Goal: Communication & Community: Connect with others

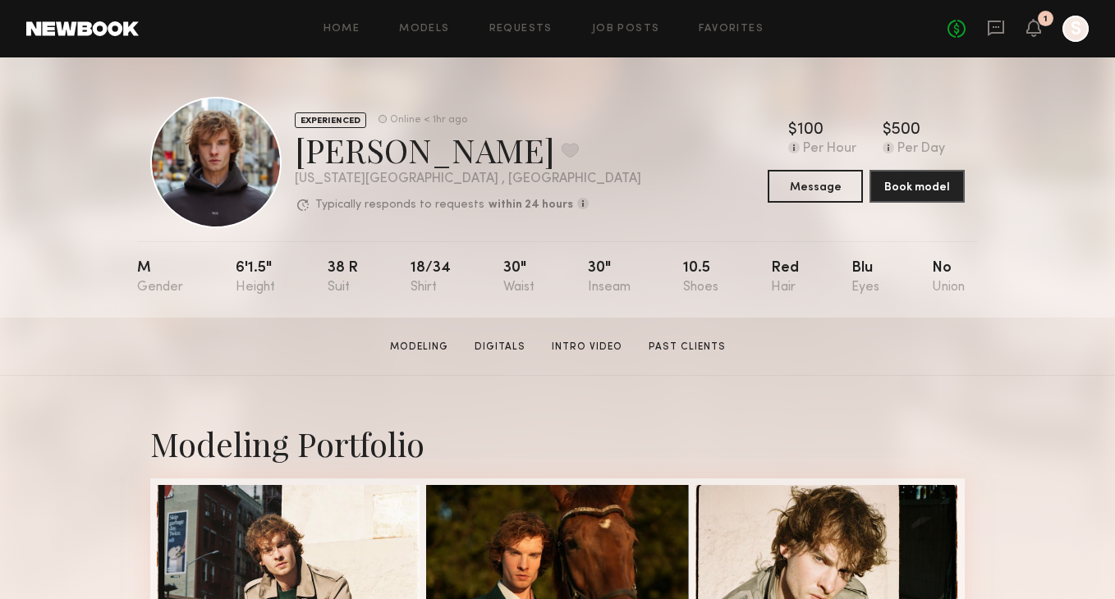
click at [1039, 23] on div "1" at bounding box center [1045, 19] width 16 height 16
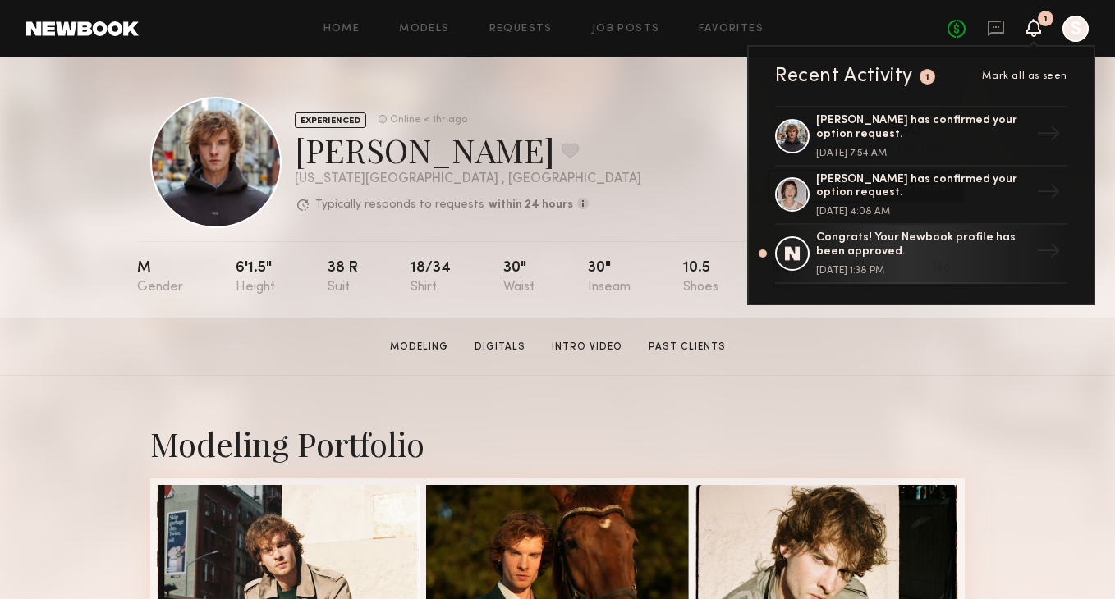
click at [1036, 365] on section "[PERSON_NAME] Modeling Digitals Intro Video Past Clients Message Book Model" at bounding box center [557, 347] width 1115 height 58
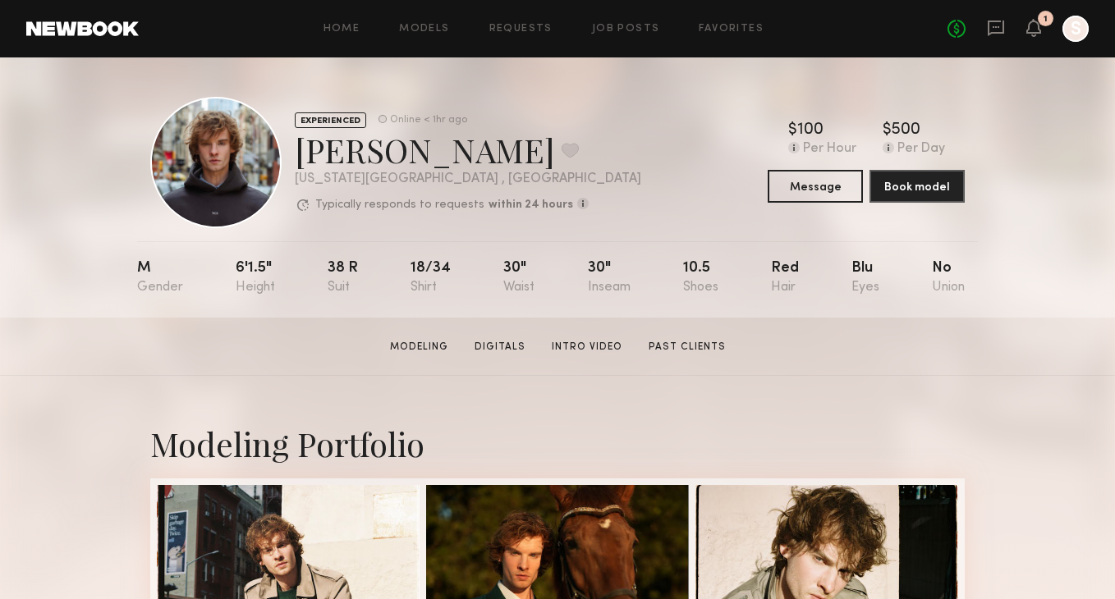
click at [1046, 11] on div "1" at bounding box center [1045, 19] width 16 height 16
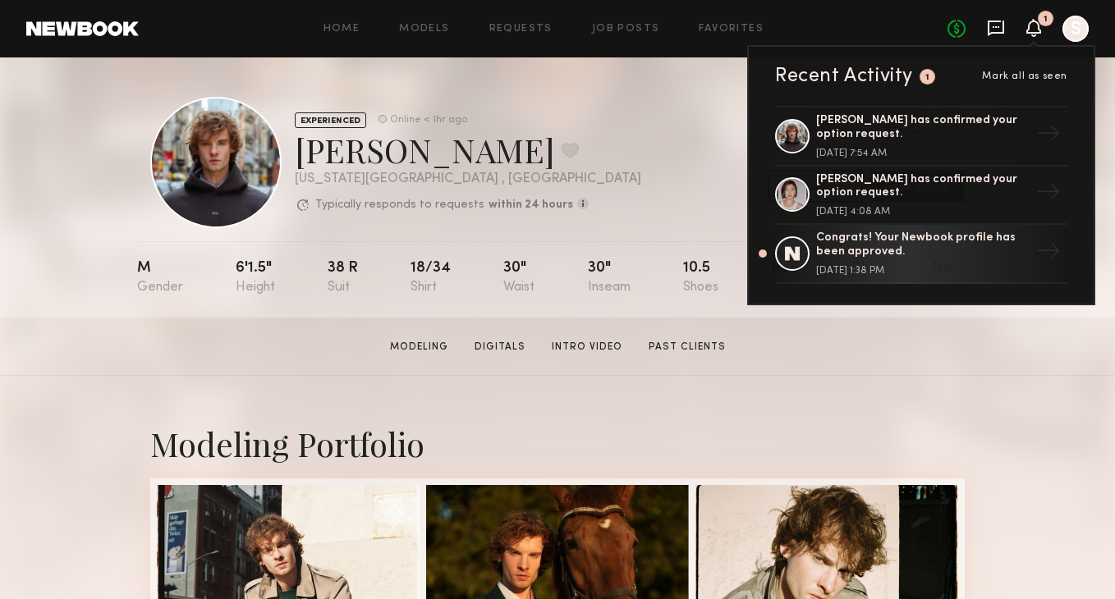
click at [995, 27] on icon at bounding box center [995, 27] width 7 height 2
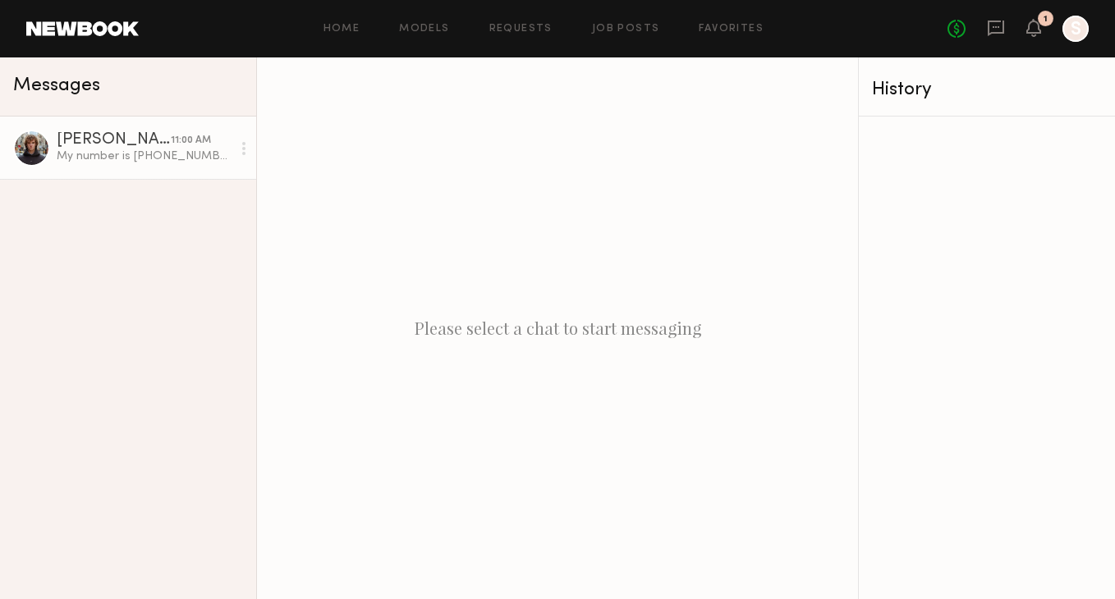
click at [122, 153] on div "My number is [PHONE_NUMBER]" at bounding box center [144, 157] width 175 height 16
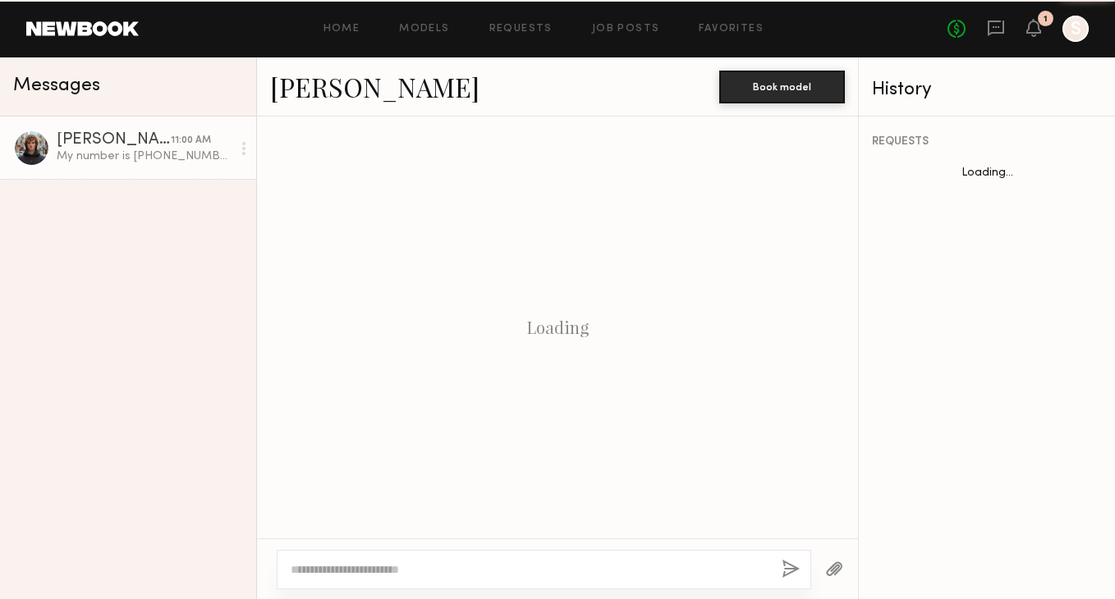
scroll to position [967, 0]
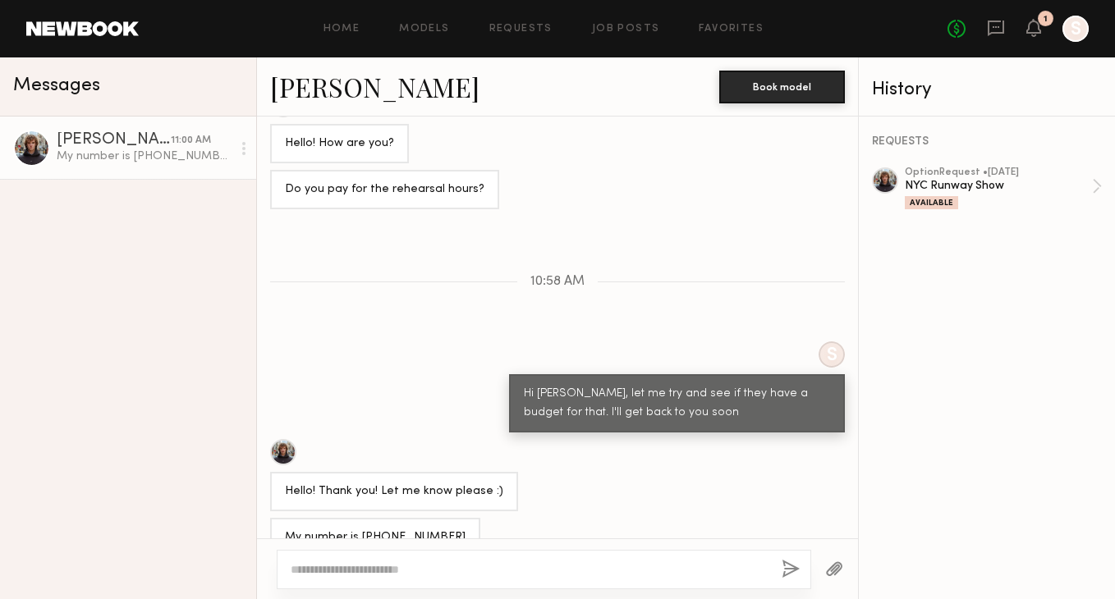
click at [559, 570] on textarea at bounding box center [530, 569] width 478 height 16
click at [465, 556] on div at bounding box center [544, 569] width 534 height 39
click at [460, 561] on textarea at bounding box center [530, 569] width 478 height 16
type textarea "**********"
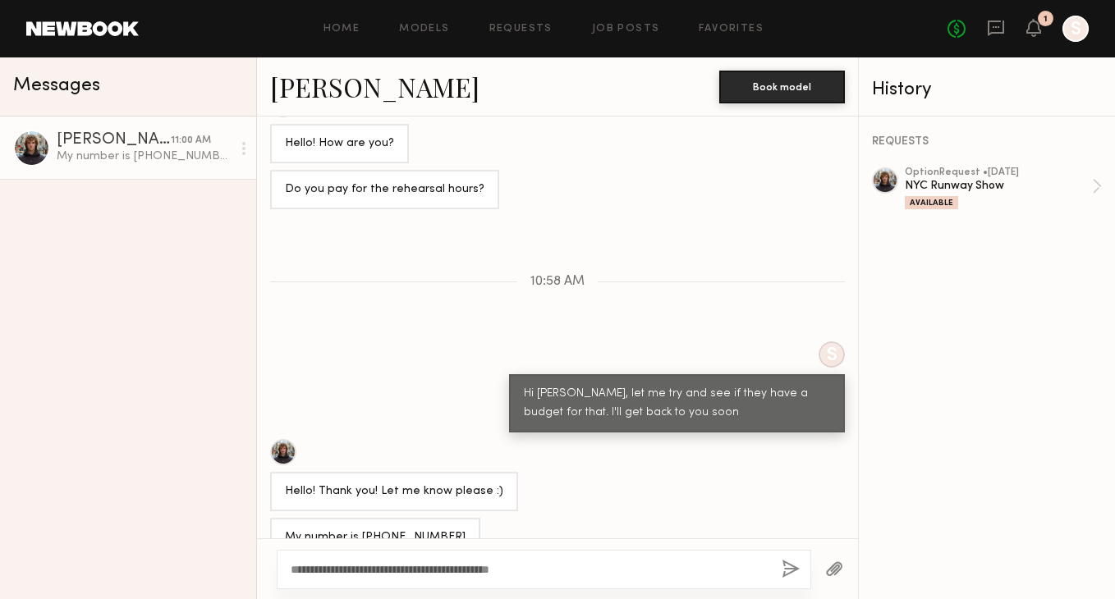
click at [776, 572] on div "**********" at bounding box center [544, 569] width 534 height 39
click at [805, 565] on div "**********" at bounding box center [544, 569] width 534 height 39
click at [792, 570] on button "button" at bounding box center [790, 570] width 18 height 21
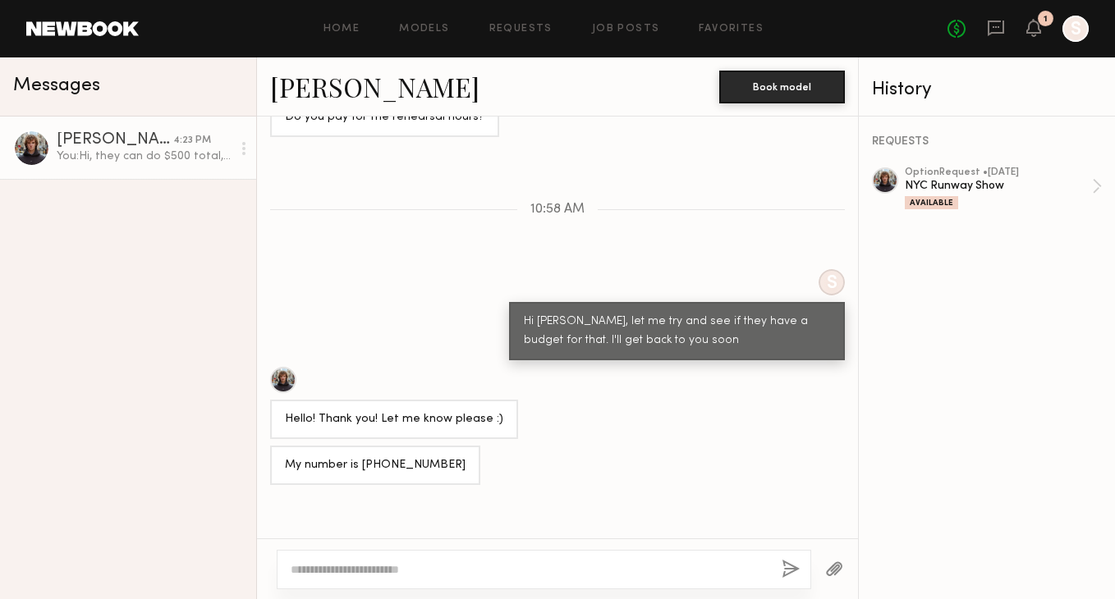
scroll to position [1137, 0]
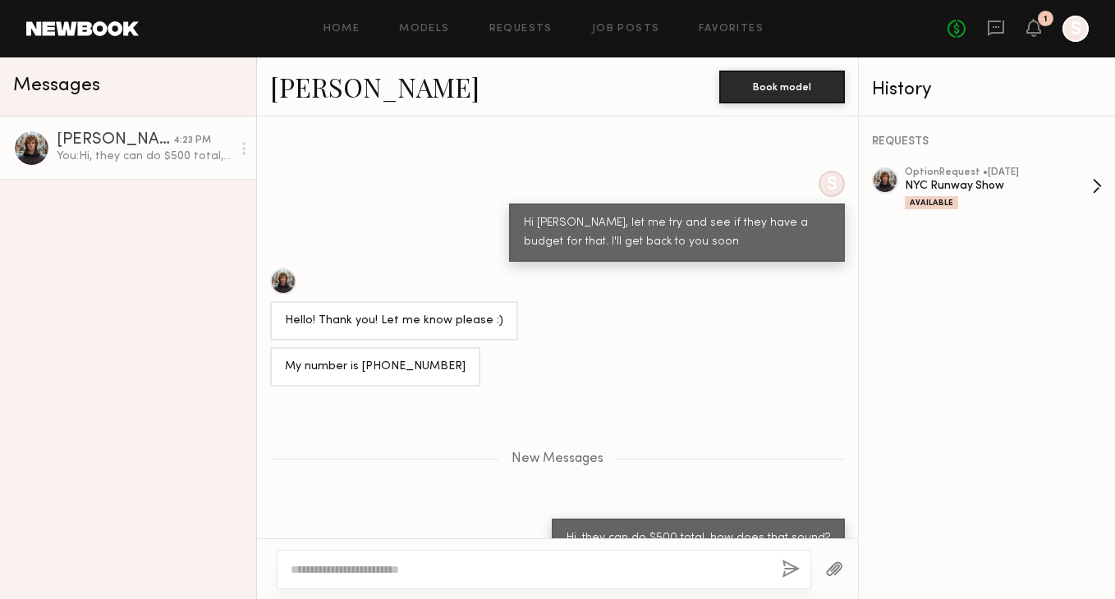
click at [944, 191] on div "NYC Runway Show" at bounding box center [997, 186] width 187 height 16
click at [77, 21] on header "Home Models Requests Job Posts Favorites Sign Out No fees up to $5,000 1 S" at bounding box center [557, 28] width 1115 height 57
click at [1043, 28] on div "No fees up to $5,000 1 S" at bounding box center [1017, 29] width 141 height 26
click at [1069, 37] on div at bounding box center [1075, 29] width 26 height 26
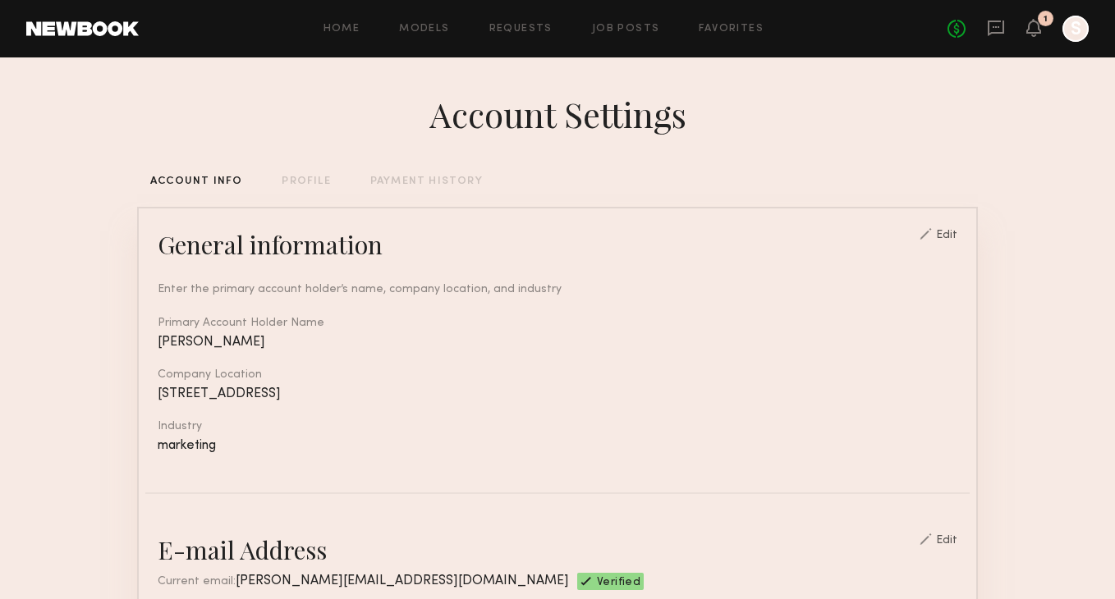
click at [1006, 19] on div "No fees up to $5,000 1 S" at bounding box center [1017, 29] width 141 height 26
click at [990, 25] on icon at bounding box center [995, 28] width 18 height 18
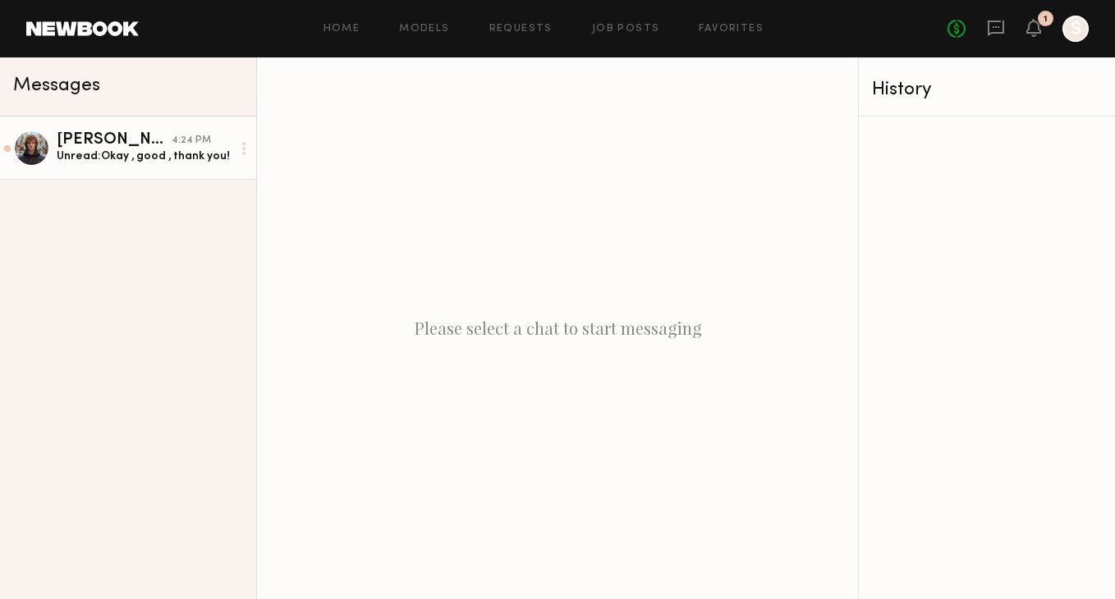
click at [150, 155] on div "Unread: Okay , good , thank you!" at bounding box center [144, 157] width 175 height 16
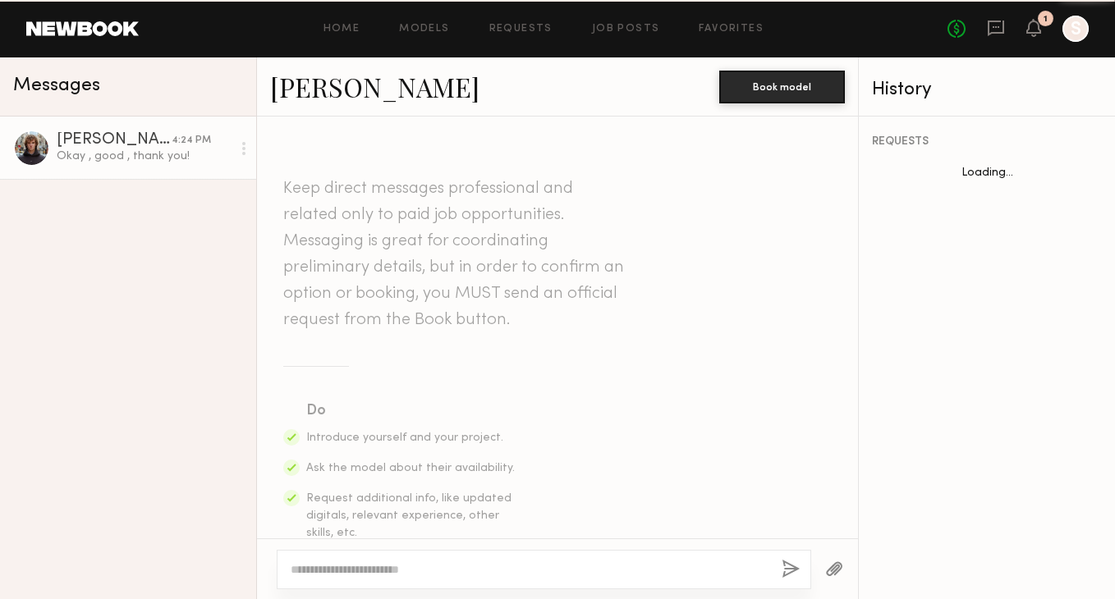
scroll to position [1092, 0]
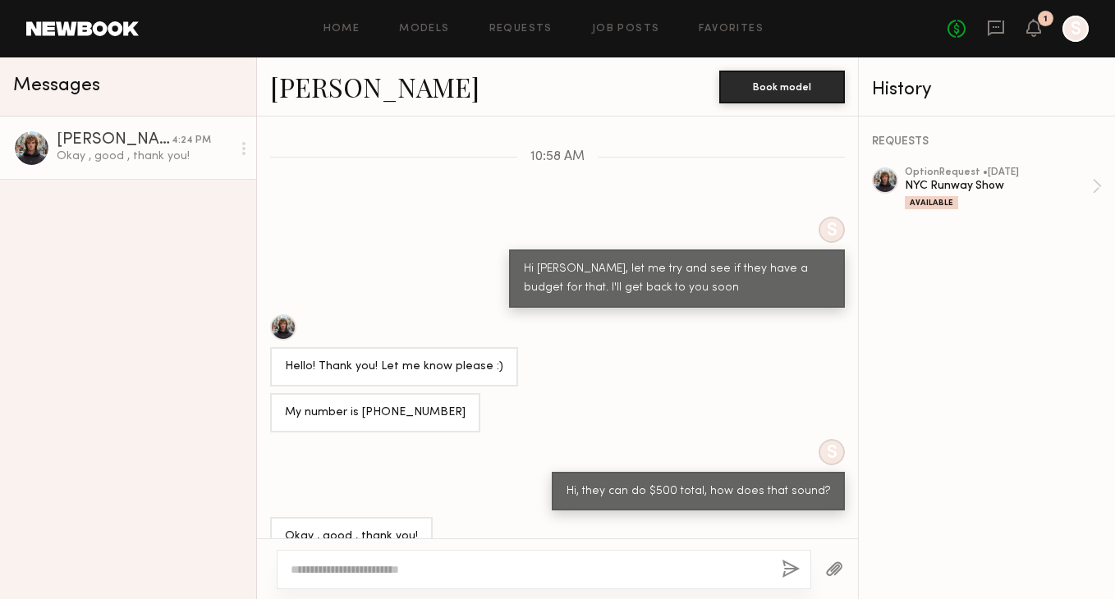
click at [586, 572] on textarea at bounding box center [530, 569] width 478 height 16
type textarea "*"
type textarea "**********"
drag, startPoint x: 584, startPoint y: 570, endPoint x: 263, endPoint y: 538, distance: 322.6
click at [263, 538] on div "**********" at bounding box center [557, 568] width 601 height 61
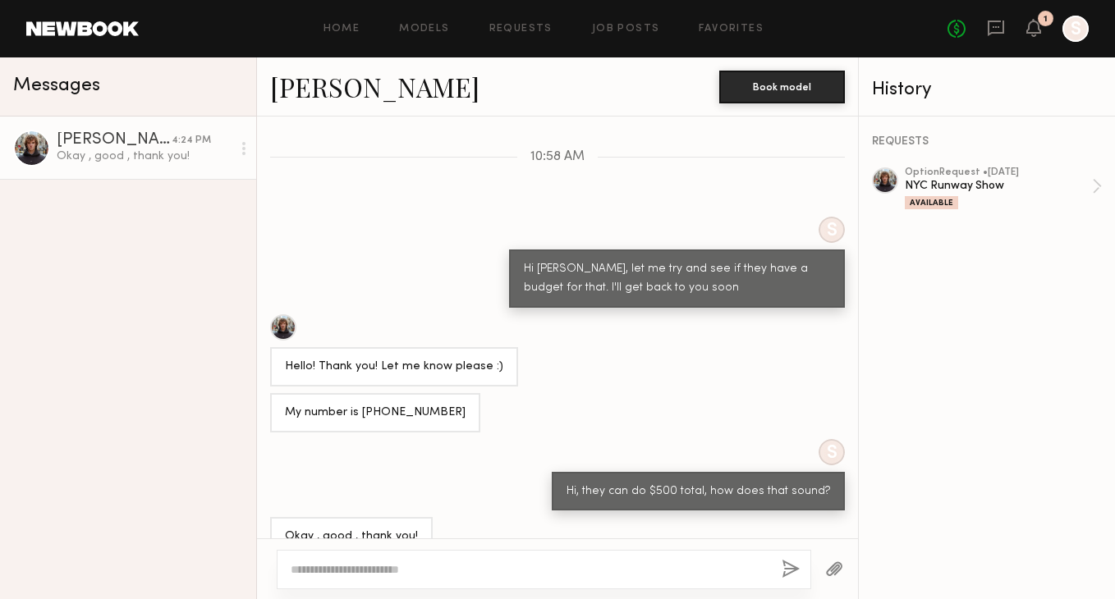
click at [593, 562] on textarea at bounding box center [530, 569] width 478 height 16
type textarea "*"
type textarea "**********"
drag, startPoint x: 507, startPoint y: 568, endPoint x: 301, endPoint y: 559, distance: 206.2
click at [301, 559] on div "**********" at bounding box center [544, 569] width 534 height 39
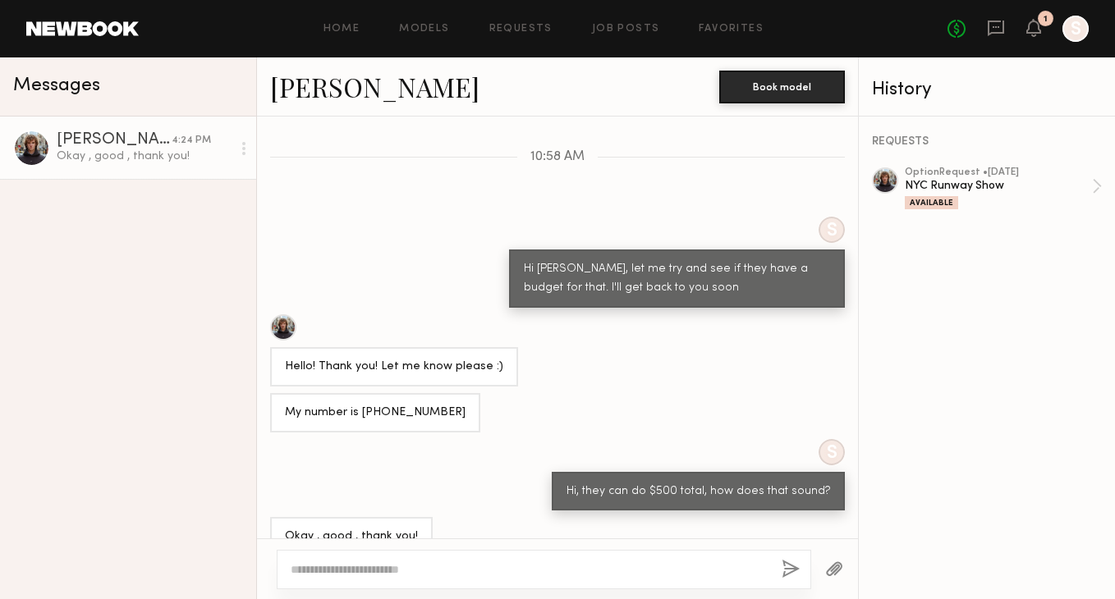
click at [374, 28] on div "Home Models Requests Job Posts Favorites Sign Out" at bounding box center [543, 29] width 808 height 11
click at [350, 28] on link "Home" at bounding box center [341, 29] width 37 height 11
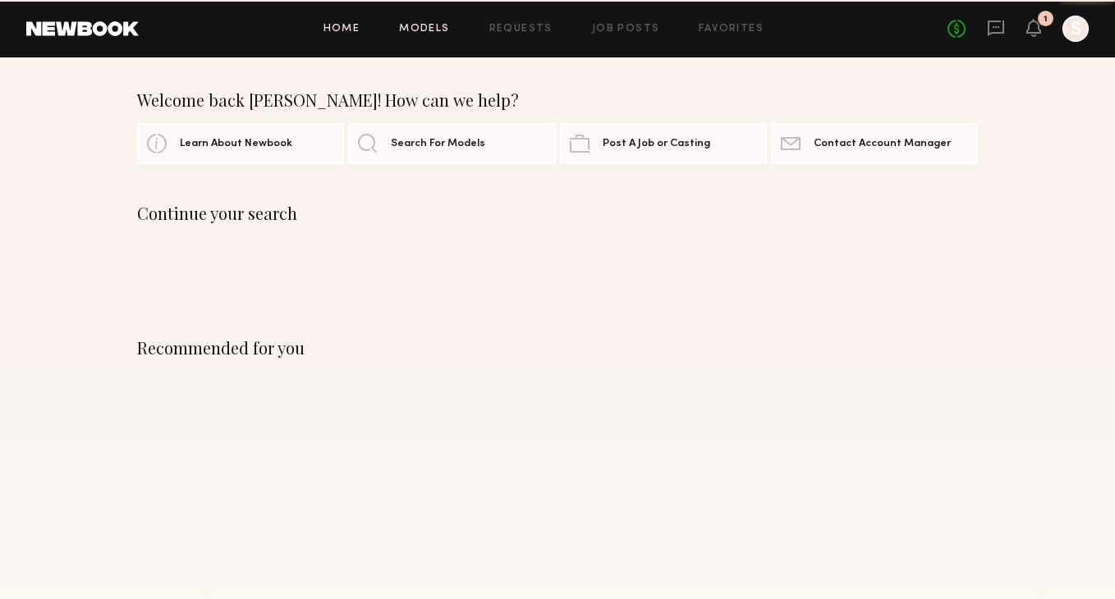
click at [426, 33] on link "Models" at bounding box center [424, 29] width 50 height 11
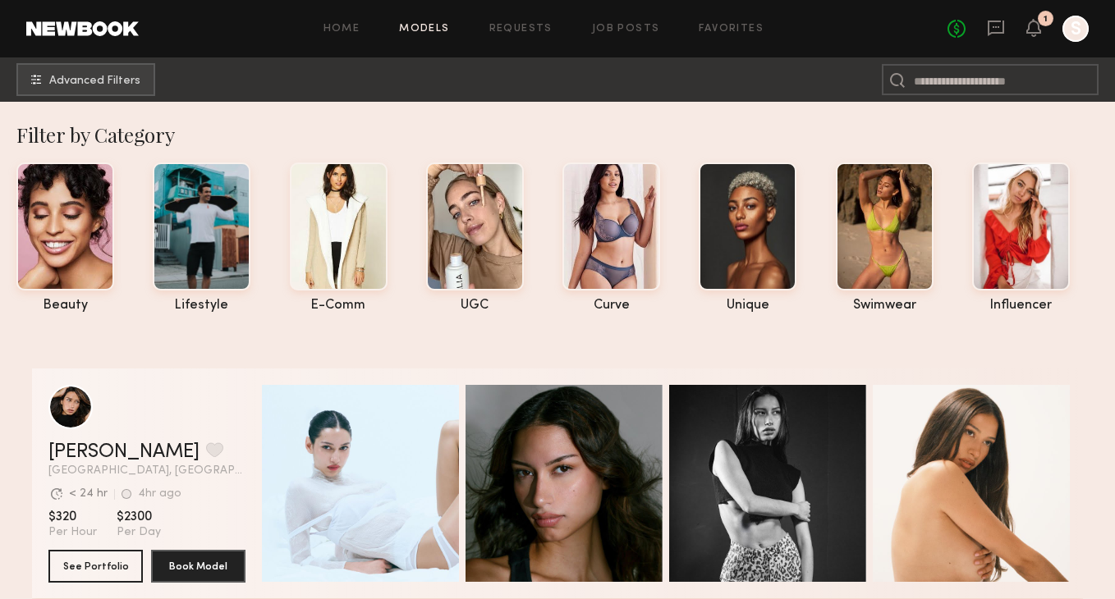
click at [416, 25] on link "Models" at bounding box center [424, 29] width 50 height 11
